Goal: Task Accomplishment & Management: Manage account settings

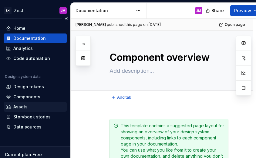
type textarea "*"
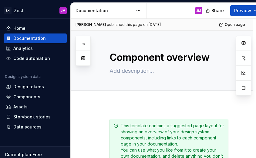
scroll to position [104, 0]
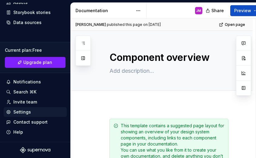
click at [25, 113] on div "Settings" at bounding box center [22, 112] width 18 height 6
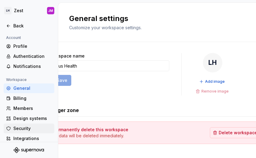
click at [24, 128] on div "Security" at bounding box center [32, 128] width 39 height 6
click at [29, 131] on div "Security" at bounding box center [32, 128] width 39 height 6
click at [107, 77] on form "Workspace name Lindus Health Save" at bounding box center [108, 74] width 121 height 43
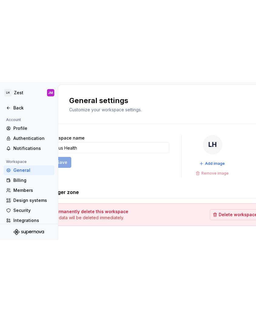
scroll to position [9, 0]
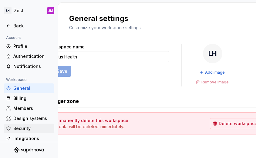
click at [23, 127] on div "Security" at bounding box center [32, 128] width 39 height 6
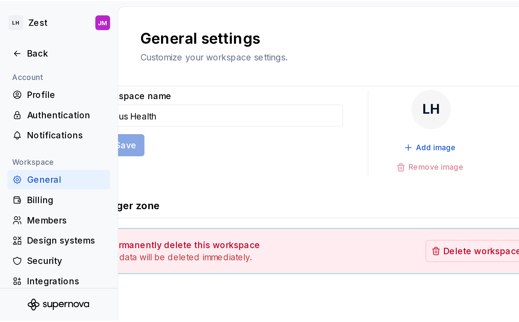
scroll to position [0, 0]
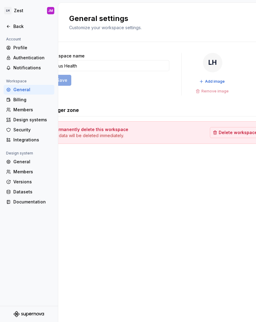
click at [60, 252] on div "General settings Customize your workspace settings. Workspace name Lindus Healt…" at bounding box center [157, 162] width 198 height 319
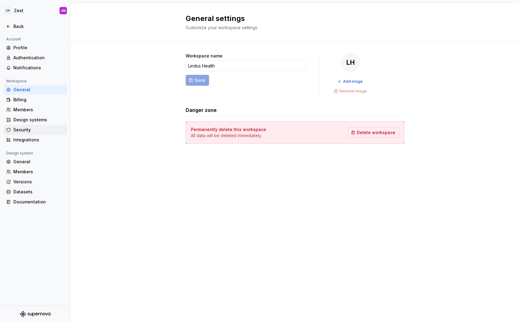
click at [26, 131] on div "Security" at bounding box center [38, 130] width 51 height 6
click at [27, 122] on div "Design systems" at bounding box center [35, 120] width 63 height 10
click at [34, 127] on div "Security" at bounding box center [38, 130] width 51 height 6
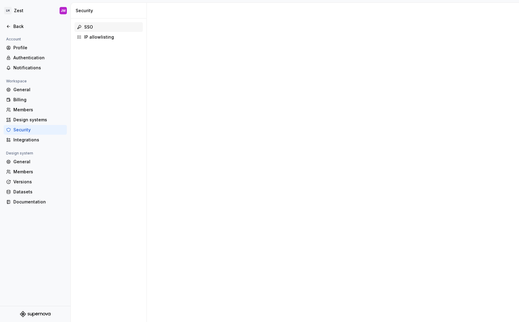
click at [88, 27] on div "SSO" at bounding box center [112, 27] width 56 height 6
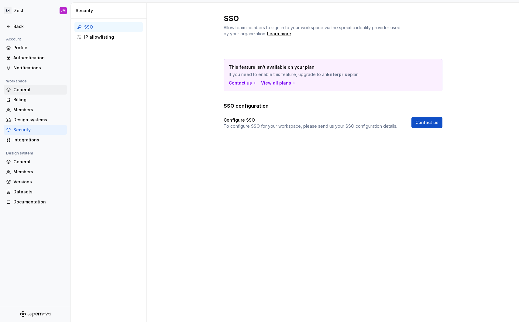
click at [43, 87] on div "General" at bounding box center [38, 90] width 51 height 6
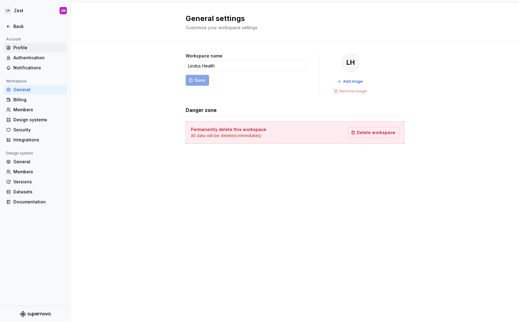
click at [29, 46] on div "Profile" at bounding box center [38, 48] width 51 height 6
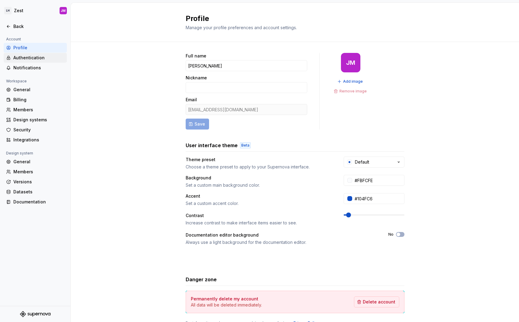
click at [26, 53] on div "Authentication" at bounding box center [35, 58] width 63 height 10
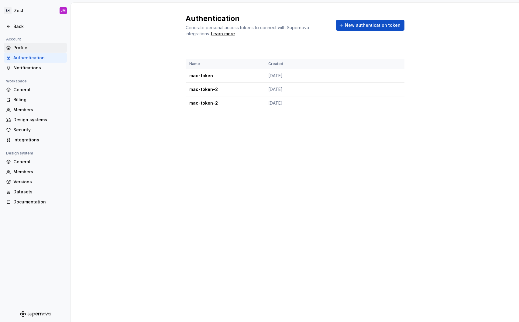
click at [24, 43] on div "Profile" at bounding box center [35, 48] width 63 height 10
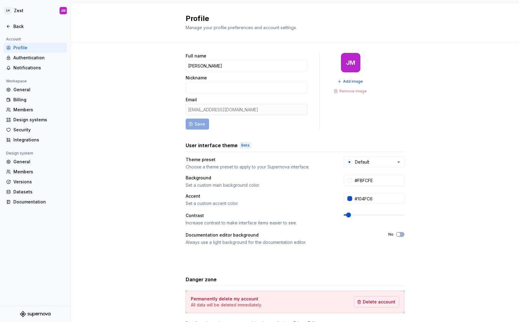
scroll to position [26, 0]
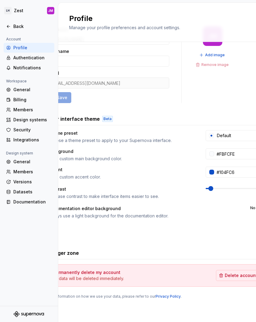
click at [97, 1] on div "LH Zest JM Back Account Profile Authentication Notifications Workspace General …" at bounding box center [128, 161] width 256 height 322
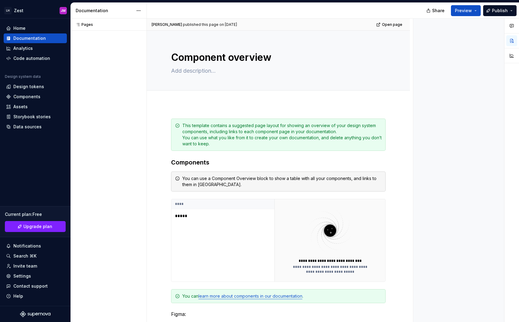
type textarea "*"
